Goal: Transaction & Acquisition: Obtain resource

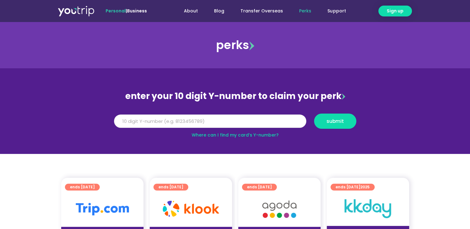
drag, startPoint x: 0, startPoint y: 0, endPoint x: 180, endPoint y: 116, distance: 214.5
click at [180, 116] on input "Y Number" at bounding box center [210, 122] width 192 height 14
type input "8150653418"
click at [322, 124] on button "submit" at bounding box center [335, 121] width 42 height 15
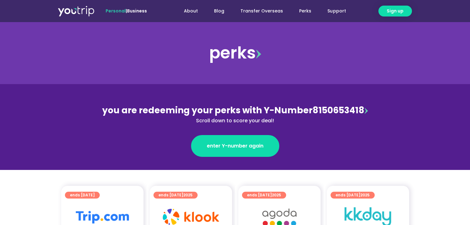
click at [177, 114] on span "you are redeeming your perks with Y-Number" at bounding box center [207, 110] width 210 height 12
drag, startPoint x: 177, startPoint y: 114, endPoint x: 157, endPoint y: 126, distance: 23.1
click at [157, 126] on div "enter Y-number again" at bounding box center [235, 140] width 270 height 32
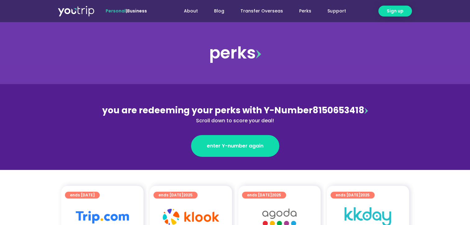
drag, startPoint x: 157, startPoint y: 126, endPoint x: 149, endPoint y: 147, distance: 22.6
click at [149, 147] on div "enter Y-number again" at bounding box center [235, 146] width 270 height 22
drag, startPoint x: 149, startPoint y: 147, endPoint x: 131, endPoint y: 156, distance: 19.6
click at [131, 156] on div "enter Y-number again" at bounding box center [235, 146] width 270 height 22
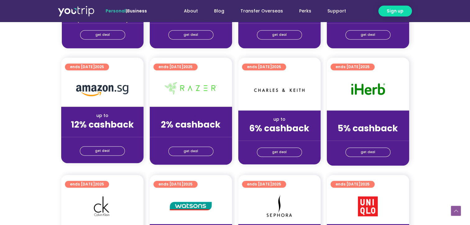
scroll to position [323, 0]
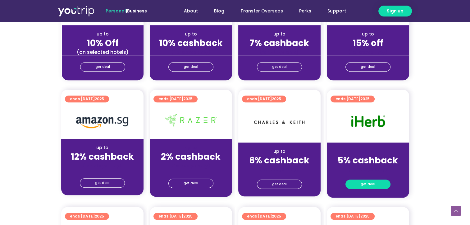
click at [375, 186] on link "get deal" at bounding box center [368, 183] width 45 height 9
click at [368, 183] on span "get deal" at bounding box center [368, 184] width 15 height 9
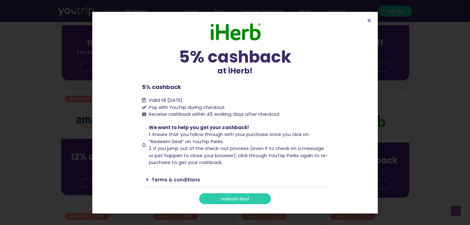
click at [237, 200] on span "redeem deal" at bounding box center [235, 198] width 28 height 5
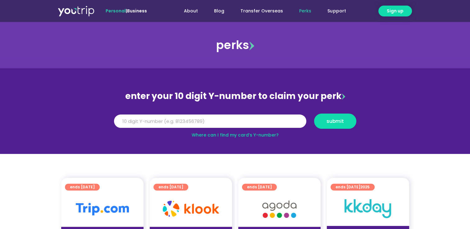
click at [245, 113] on div "Y Number submit" at bounding box center [235, 121] width 249 height 21
click at [239, 118] on input "Y Number" at bounding box center [210, 122] width 192 height 14
type input "8150653418"
click at [341, 122] on span "submit" at bounding box center [335, 121] width 17 height 5
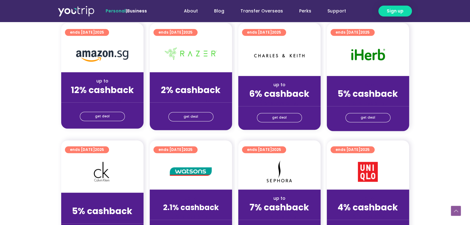
scroll to position [380, 0]
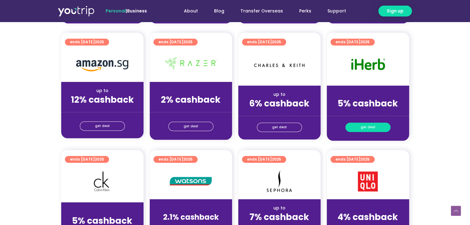
click at [359, 124] on link "get deal" at bounding box center [368, 126] width 45 height 9
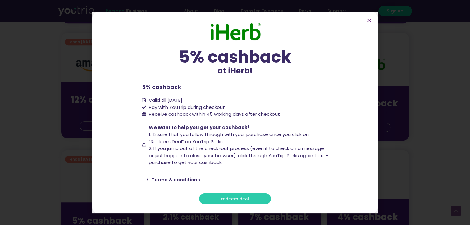
click at [243, 198] on span "redeem deal" at bounding box center [235, 198] width 28 height 5
